Goal: Task Accomplishment & Management: Manage account settings

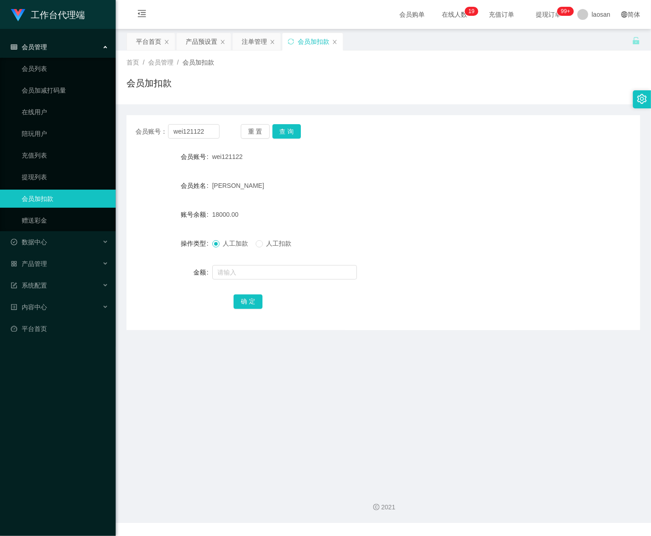
click at [635, 518] on div "2021" at bounding box center [383, 502] width 535 height 42
click at [44, 43] on span "会员管理" at bounding box center [29, 46] width 36 height 7
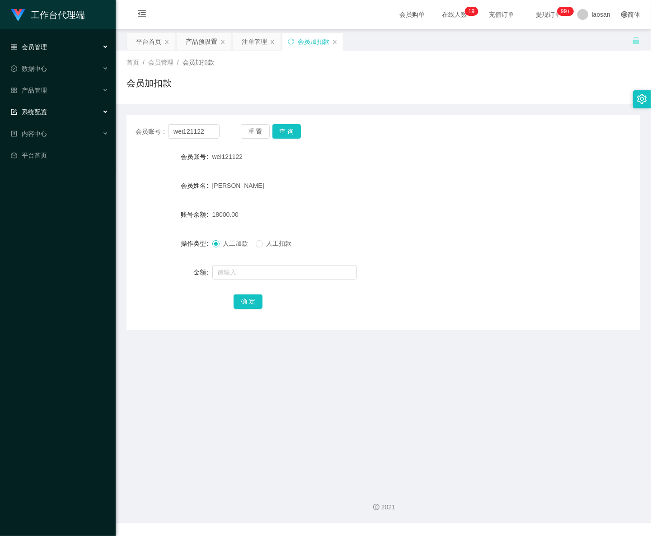
click at [48, 113] on div "系统配置" at bounding box center [58, 112] width 116 height 18
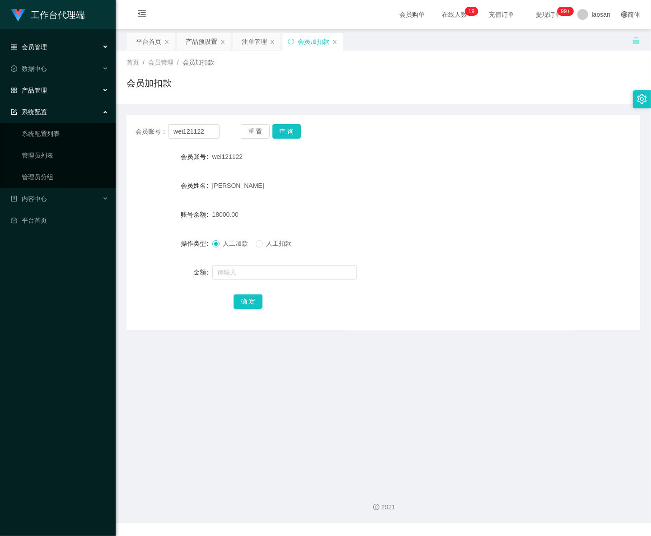
click at [50, 91] on div "产品管理" at bounding box center [58, 90] width 116 height 18
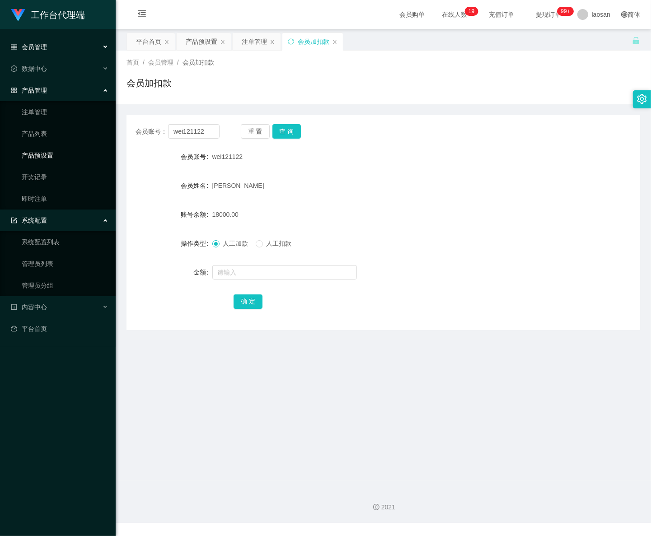
click at [48, 156] on link "产品预设置" at bounding box center [65, 155] width 87 height 18
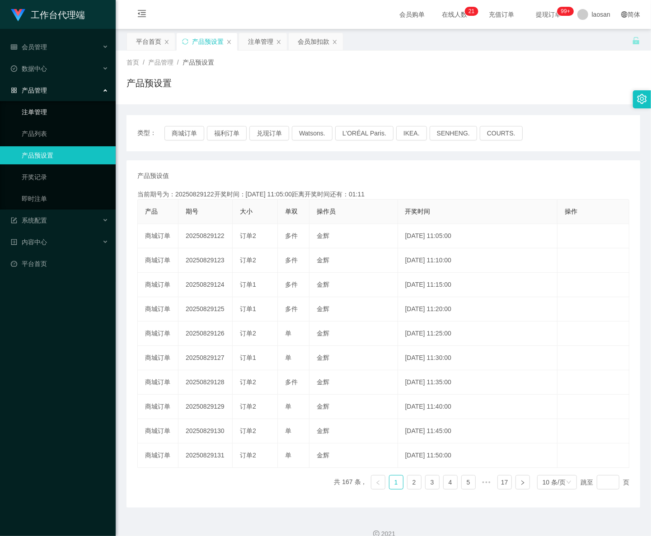
click at [55, 113] on link "注单管理" at bounding box center [65, 112] width 87 height 18
